Goal: Task Accomplishment & Management: Use online tool/utility

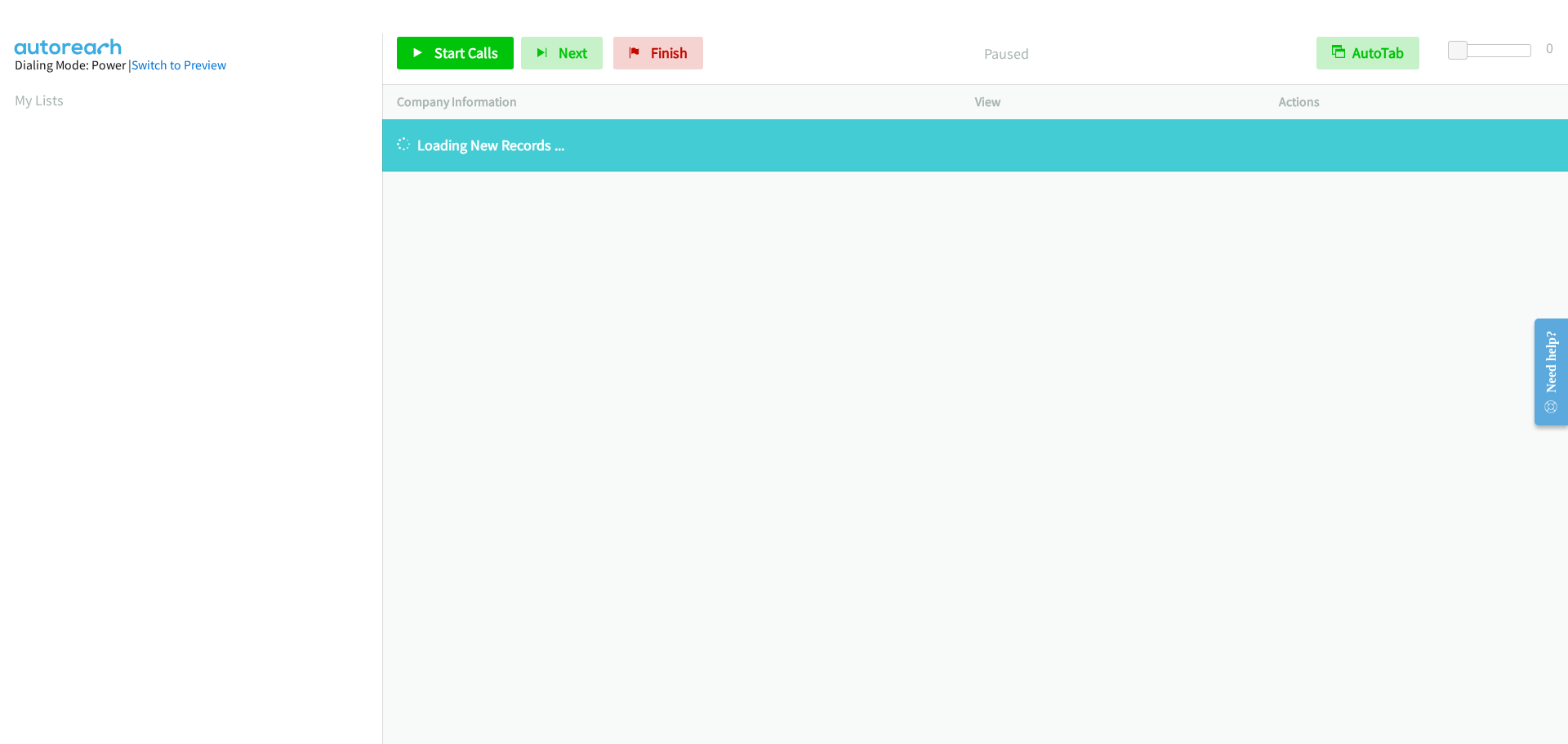
scroll to position [172, 0]
click at [677, 63] on link "Finish" at bounding box center [658, 53] width 90 height 32
